Goal: Find specific page/section: Find specific page/section

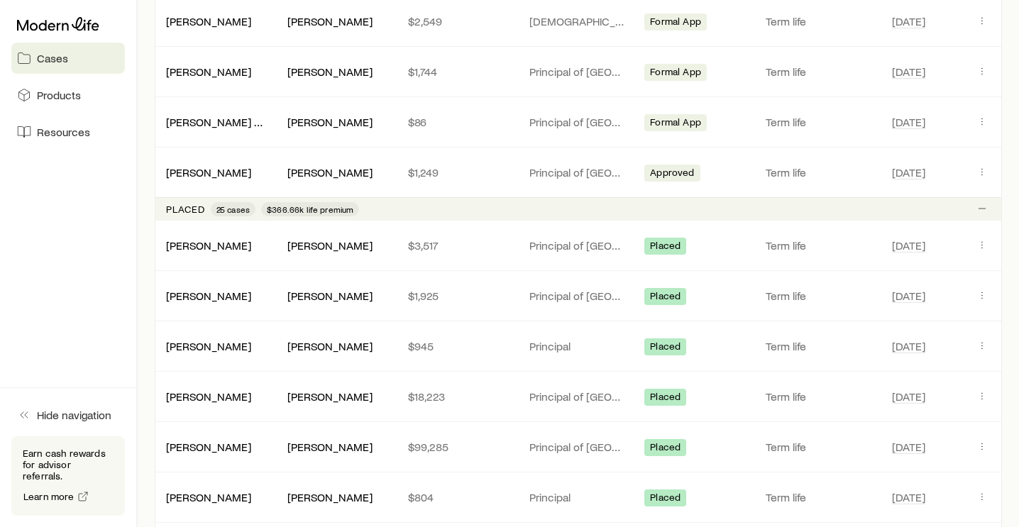
scroll to position [334, 0]
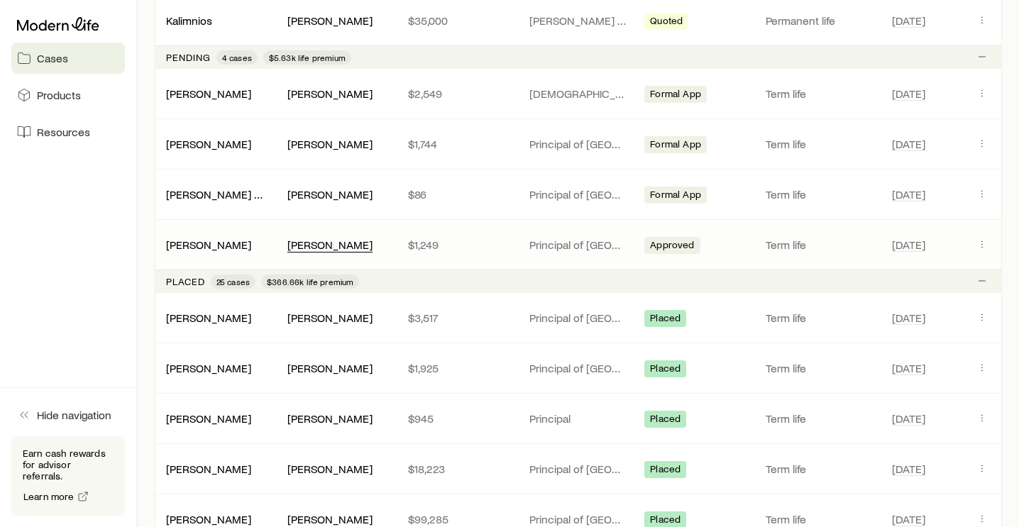
click at [296, 243] on div "[PERSON_NAME]" at bounding box center [330, 245] width 85 height 15
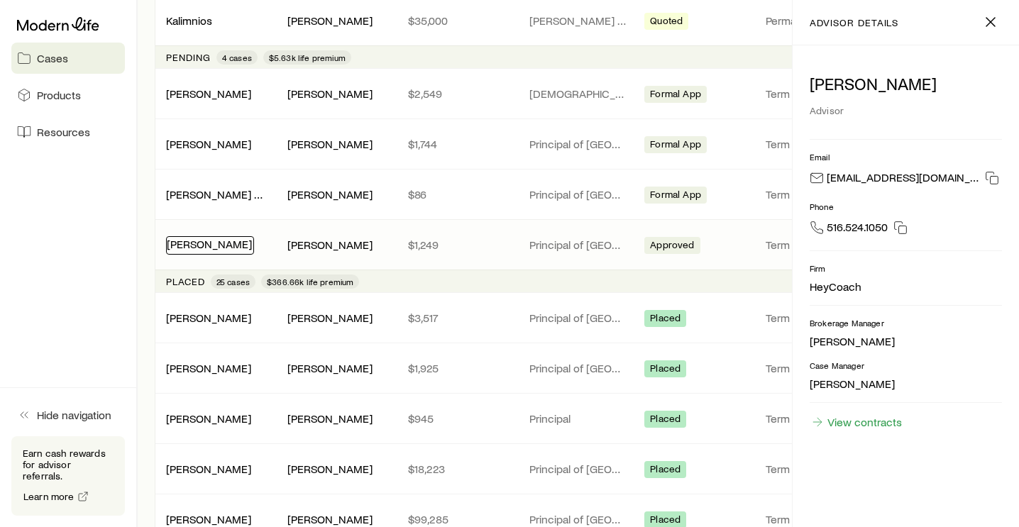
click at [211, 244] on link "[PERSON_NAME]" at bounding box center [209, 243] width 85 height 13
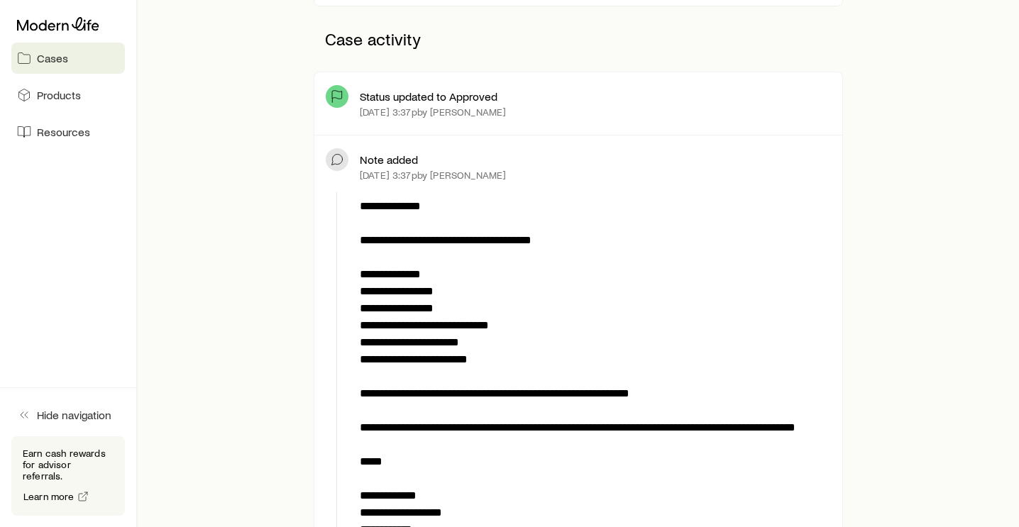
scroll to position [343, 0]
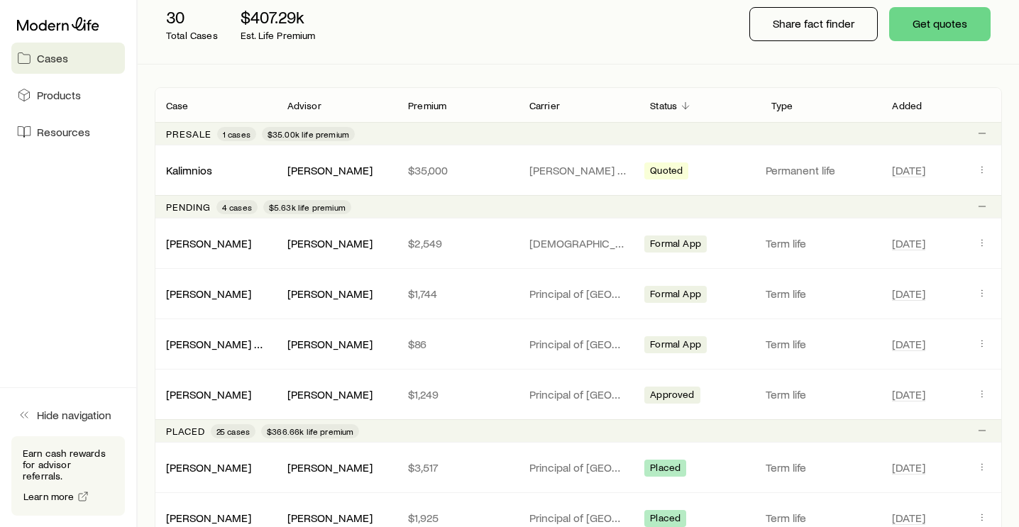
scroll to position [214, 0]
